Goal: Find specific page/section: Find specific page/section

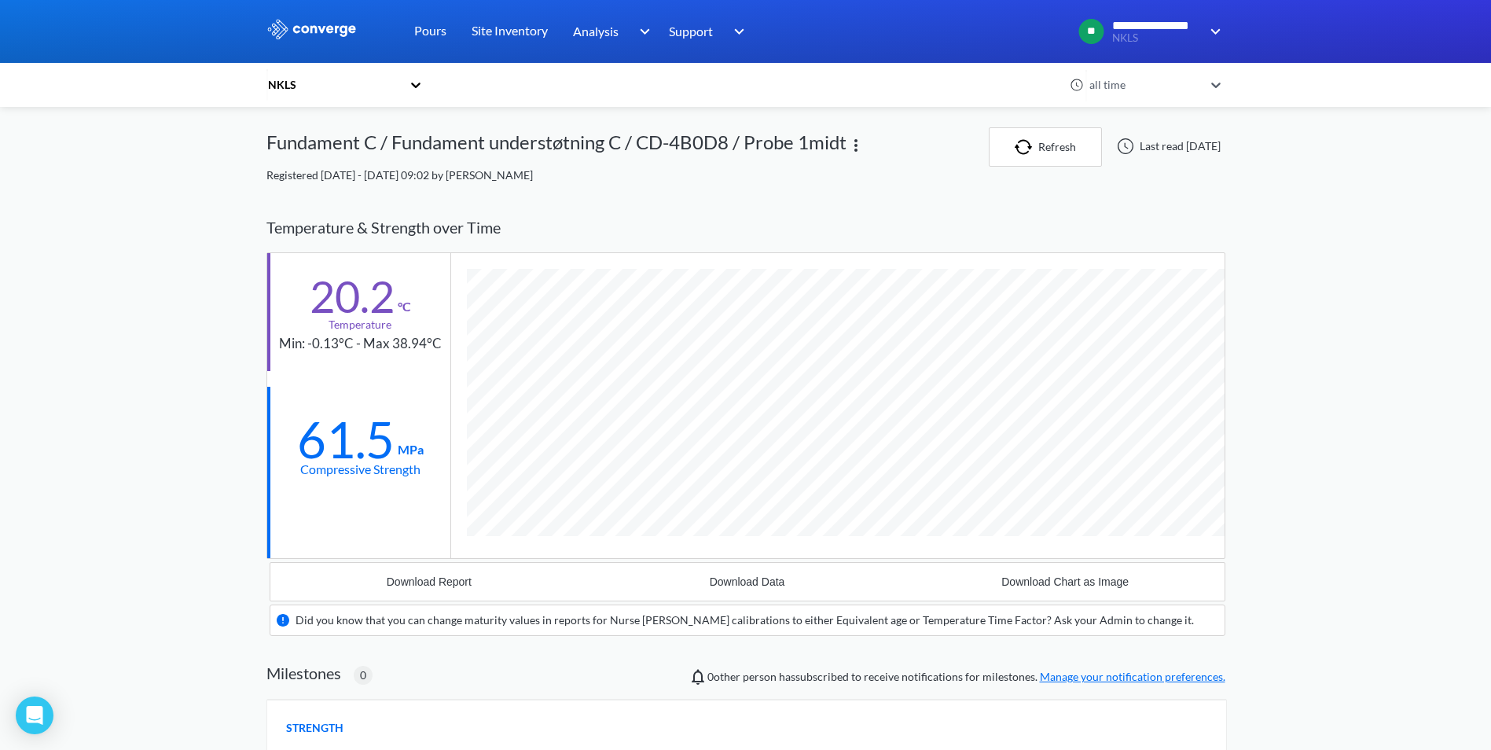
click at [293, 91] on div "NKLS" at bounding box center [333, 84] width 135 height 17
click at [292, 86] on div "NKLS" at bounding box center [333, 84] width 135 height 17
click at [285, 86] on div "NKLS" at bounding box center [333, 84] width 135 height 17
click at [301, 123] on div "NKLS" at bounding box center [344, 127] width 157 height 30
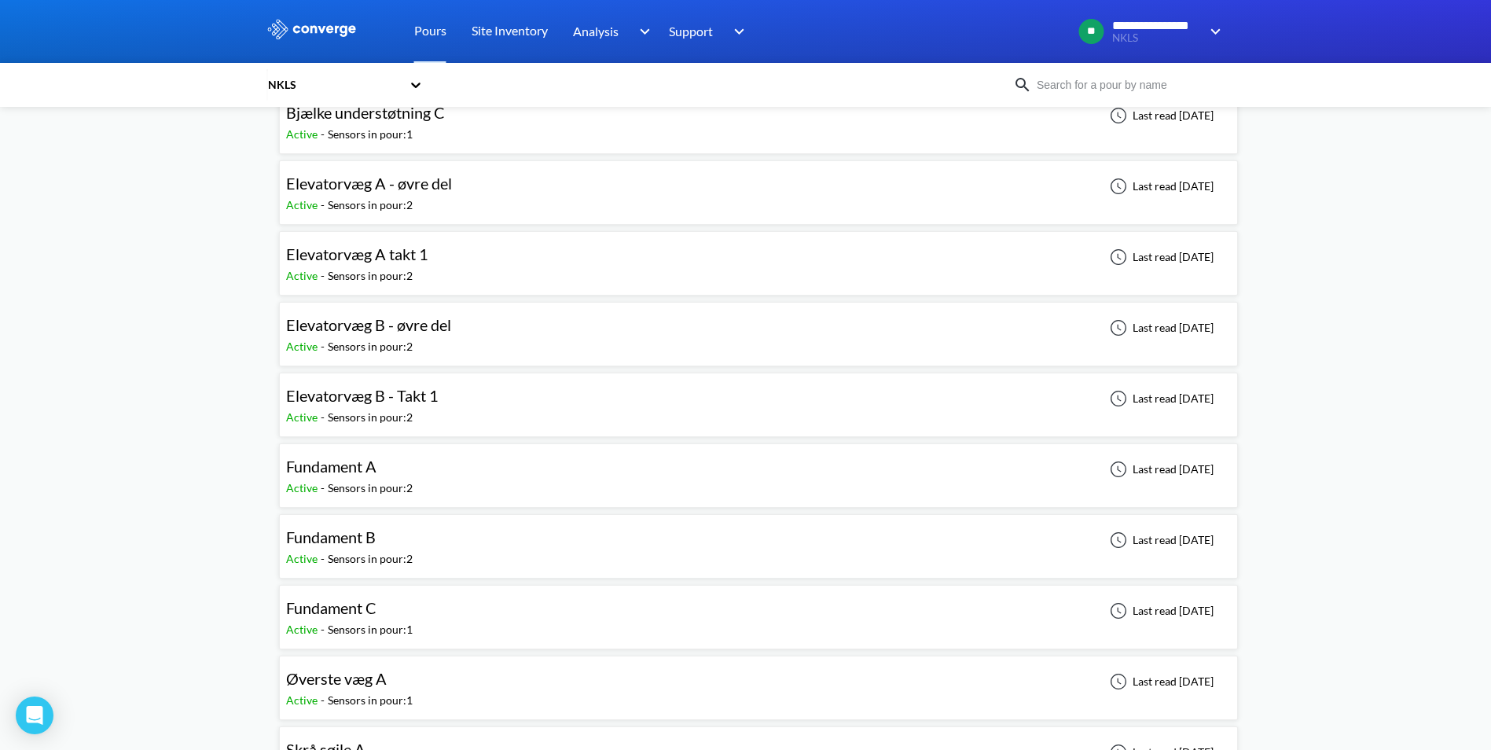
scroll to position [550, 0]
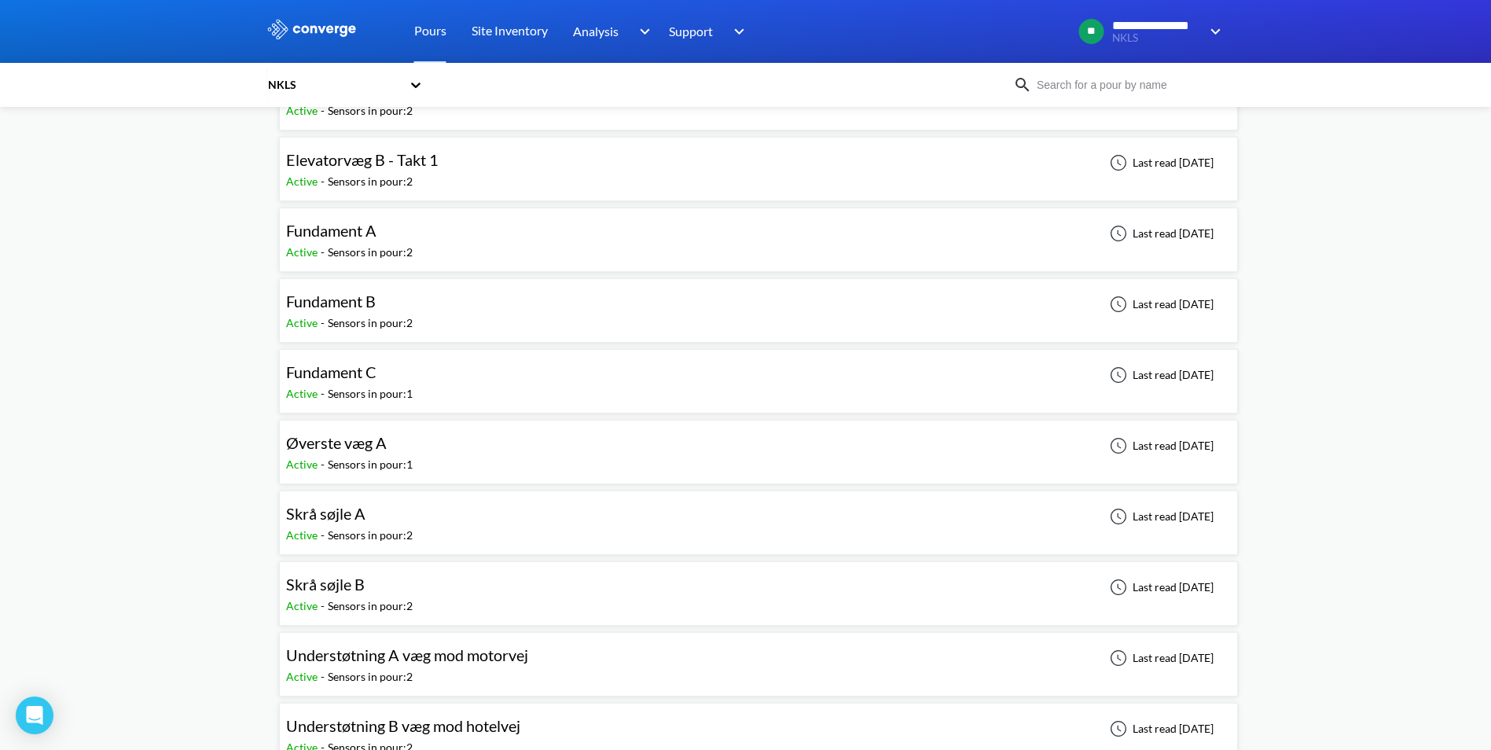
click at [343, 443] on span "Øverste væg A" at bounding box center [336, 442] width 101 height 19
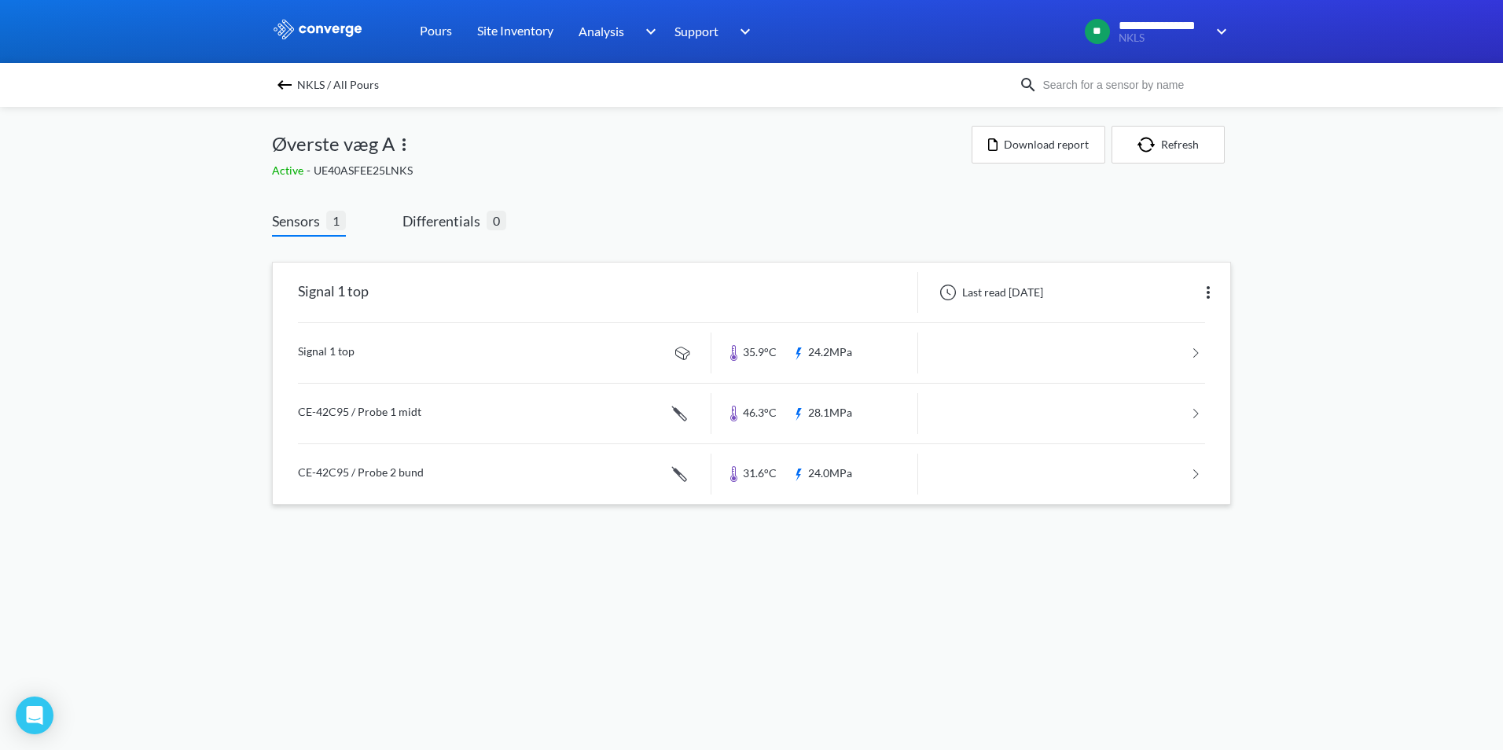
click at [376, 475] on link at bounding box center [751, 474] width 907 height 60
